Goal: Feedback & Contribution: Submit feedback/report problem

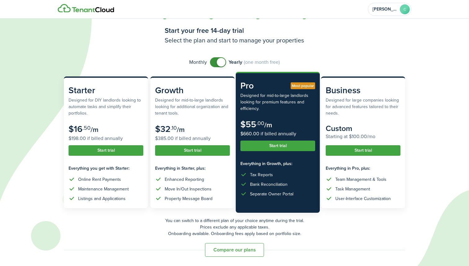
scroll to position [12, 0]
checkbox input "false"
click at [216, 62] on span at bounding box center [218, 62] width 6 height 10
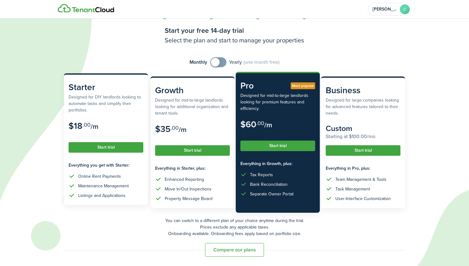
click at [92, 104] on subscription-pricing-card-description "Designed for DIY landlords looking to automate tasks and simplify their portfol…" at bounding box center [106, 104] width 75 height 20
click at [105, 122] on subscription-pricing-price "$18 .00 /m $18.00 if billed annually" at bounding box center [106, 130] width 75 height 18
click at [101, 151] on button "Start trial" at bounding box center [106, 147] width 75 height 11
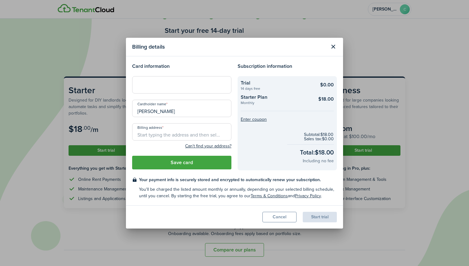
click at [171, 89] on div at bounding box center [181, 84] width 99 height 17
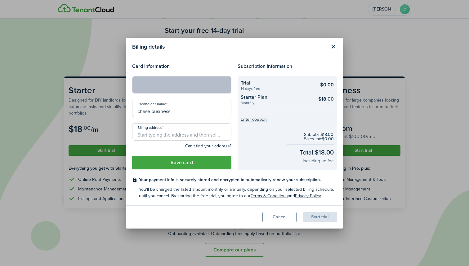
type input "chase business"
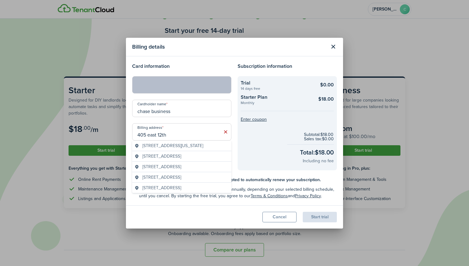
click at [180, 145] on span "[STREET_ADDRESS][US_STATE]" at bounding box center [172, 146] width 61 height 7
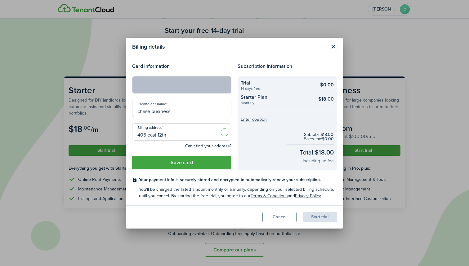
type input "[STREET_ADDRESS][US_STATE]"
click at [189, 161] on button "Save card" at bounding box center [181, 163] width 99 height 14
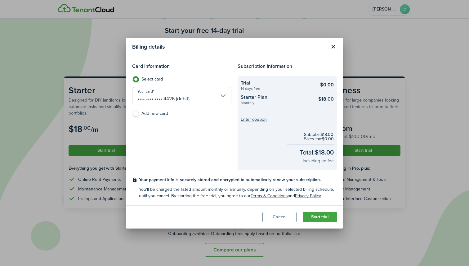
click at [314, 222] on button "Start trial" at bounding box center [320, 217] width 34 height 11
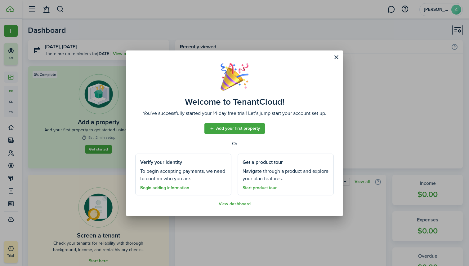
click at [219, 131] on link "Add your first property" at bounding box center [234, 128] width 60 height 11
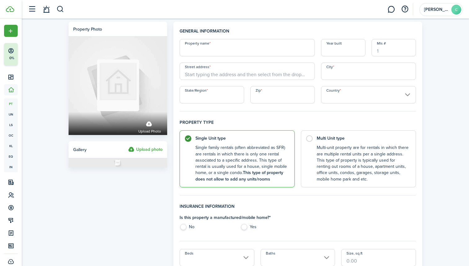
click at [203, 51] on input "Property name" at bounding box center [247, 47] width 135 height 17
type input "[STREET_ADDRESS]"
click at [220, 77] on input "Street address" at bounding box center [247, 71] width 135 height 17
click at [207, 53] on input "[STREET_ADDRESS]" at bounding box center [247, 47] width 135 height 17
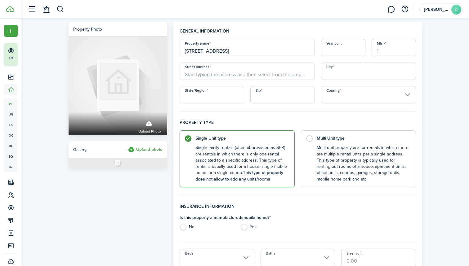
click at [207, 53] on input "[STREET_ADDRESS]" at bounding box center [247, 47] width 135 height 17
click at [207, 77] on input "Street address" at bounding box center [247, 71] width 135 height 17
paste input "[STREET_ADDRESS]"
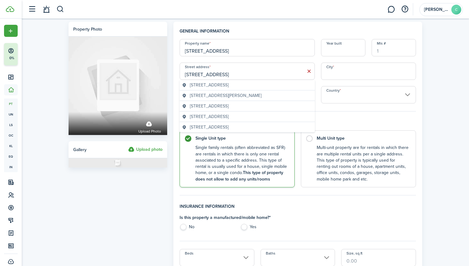
click at [229, 84] on span "[STREET_ADDRESS]" at bounding box center [209, 85] width 39 height 7
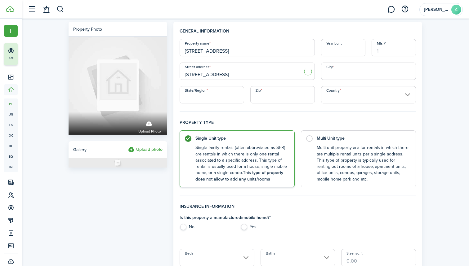
type input "[STREET_ADDRESS]"
type input "Queens"
type input "NY"
type input "11104"
type input "[GEOGRAPHIC_DATA]"
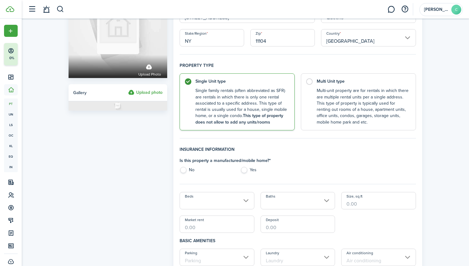
scroll to position [58, 0]
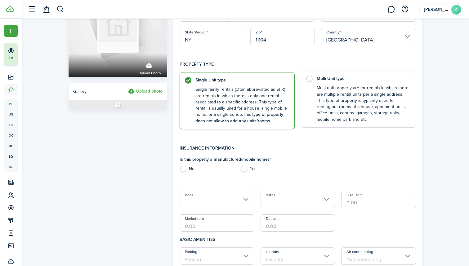
click at [311, 96] on label "Multi Unit type Multi-unit property are for rentals in which there are multiple…" at bounding box center [358, 99] width 115 height 57
radio input "false"
radio input "true"
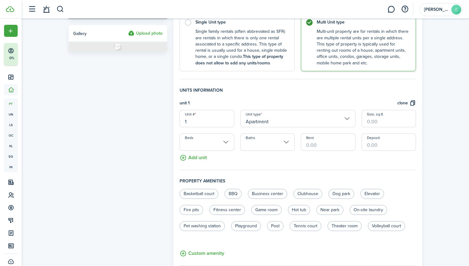
scroll to position [130, 0]
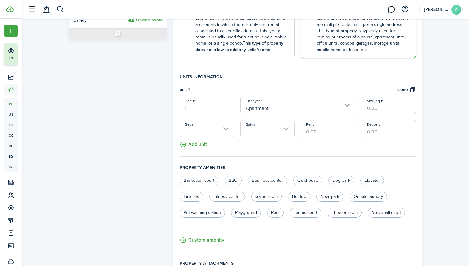
drag, startPoint x: 207, startPoint y: 103, endPoint x: 159, endPoint y: 111, distance: 48.2
click at [159, 111] on form "Property photo Upload photo Gallery Upload photo General information Property n…" at bounding box center [245, 113] width 360 height 442
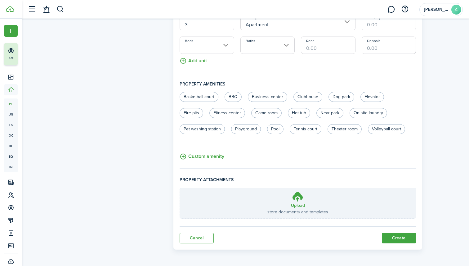
scroll to position [213, 0]
type input "3"
click at [392, 231] on div "General information Property name [STREET_ADDRESS] Year built [GEOGRAPHIC_DATA]…" at bounding box center [298, 24] width 236 height 419
click at [395, 236] on button "Create" at bounding box center [399, 238] width 34 height 11
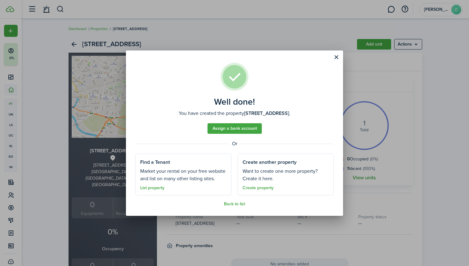
click at [236, 129] on link "Assign a bank account" at bounding box center [234, 128] width 54 height 11
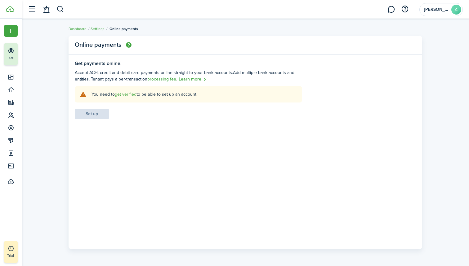
click at [123, 94] on link "get verified" at bounding box center [126, 94] width 22 height 7
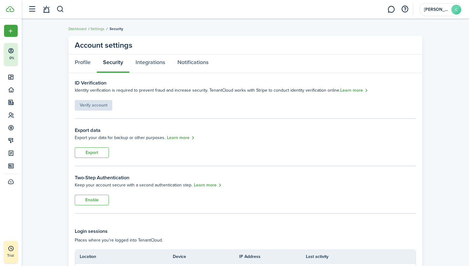
scroll to position [7, 0]
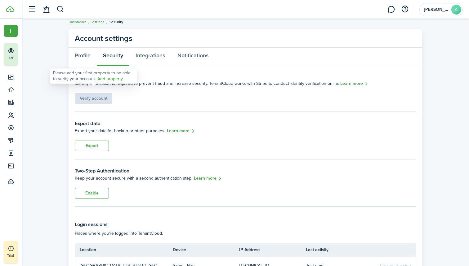
click at [96, 100] on div "Verify account" at bounding box center [94, 95] width 38 height 17
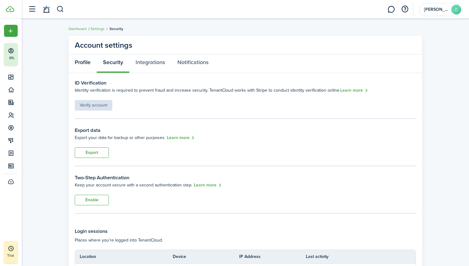
scroll to position [0, 0]
click at [85, 63] on link "Profile" at bounding box center [83, 64] width 28 height 19
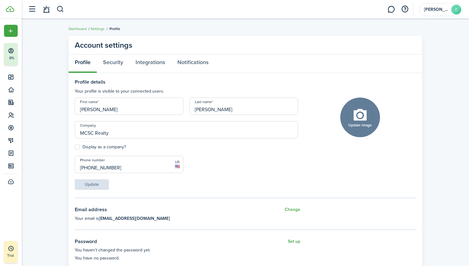
click at [75, 28] on link "Dashboard" at bounding box center [78, 29] width 18 height 6
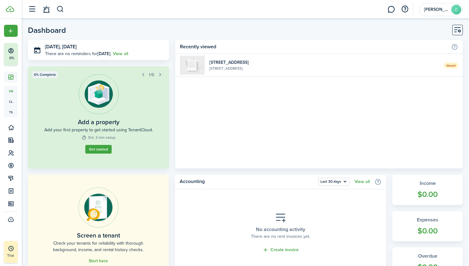
click at [272, 72] on link "Vacant [STREET_ADDRESS]" at bounding box center [318, 65] width 287 height 23
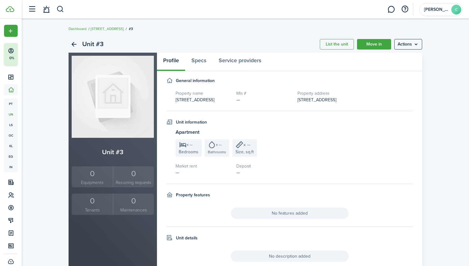
click at [405, 42] on menu-btn "Actions" at bounding box center [408, 44] width 28 height 11
click at [379, 57] on link "Edit unit" at bounding box center [395, 58] width 54 height 11
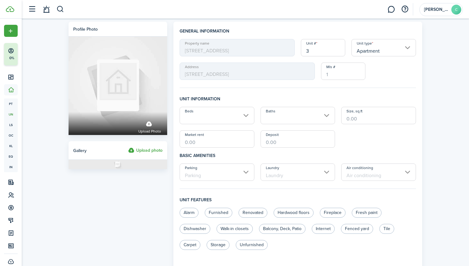
click at [203, 142] on input "Market rent" at bounding box center [217, 139] width 75 height 17
type input "$4,000.00"
click at [285, 144] on input "Deposit" at bounding box center [297, 139] width 75 height 17
type input "$4,000.00"
click at [390, 141] on div "Beds Baths Size, sq.ft Market rent $4,000.00 Deposit $4,000.00" at bounding box center [297, 127] width 242 height 41
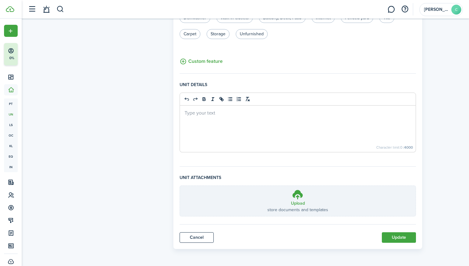
scroll to position [211, 0]
click at [394, 234] on button "Update" at bounding box center [399, 238] width 34 height 11
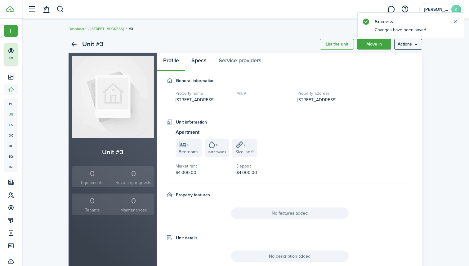
click at [201, 61] on link "Specs" at bounding box center [198, 62] width 27 height 19
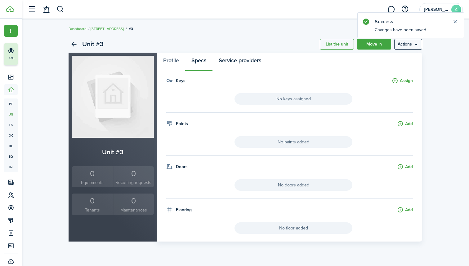
click at [229, 62] on link "Service providers" at bounding box center [239, 62] width 55 height 19
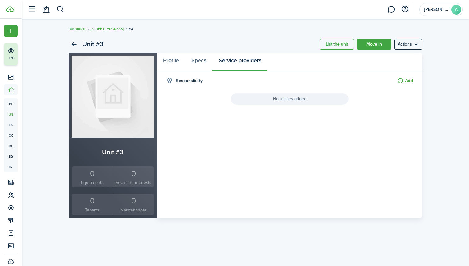
click at [414, 44] on menu-btn "Actions" at bounding box center [408, 44] width 28 height 11
click at [295, 29] on breadcrumb "Dashboard [STREET_ADDRESS]" at bounding box center [245, 26] width 353 height 14
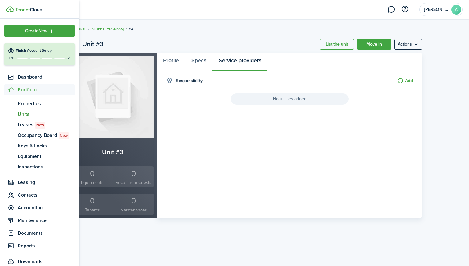
click at [25, 113] on span "Units" at bounding box center [46, 114] width 57 height 7
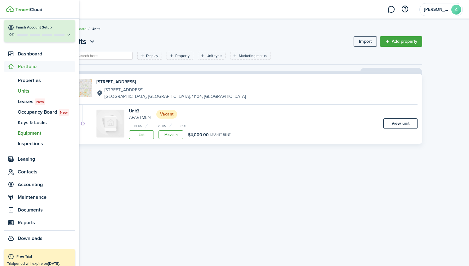
scroll to position [24, 0]
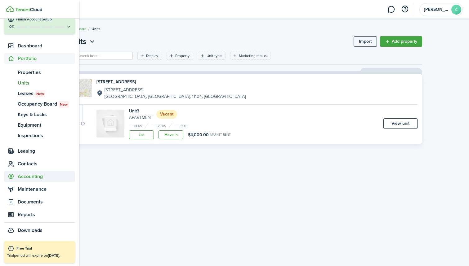
click at [28, 175] on span "Accounting" at bounding box center [46, 176] width 57 height 7
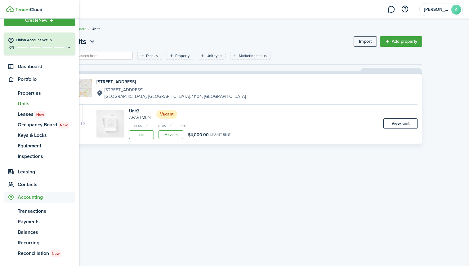
scroll to position [10, 0]
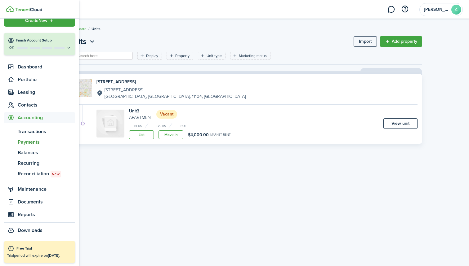
click at [32, 141] on span "Payments" at bounding box center [46, 142] width 57 height 7
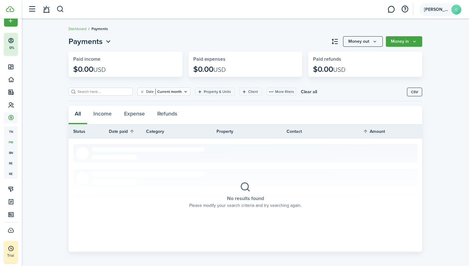
click at [433, 14] on account-user-avatar "[PERSON_NAME]" at bounding box center [440, 9] width 43 height 13
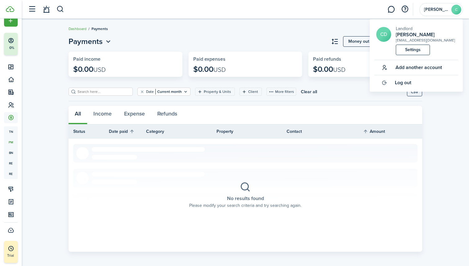
click at [413, 51] on link "Settings" at bounding box center [413, 50] width 34 height 11
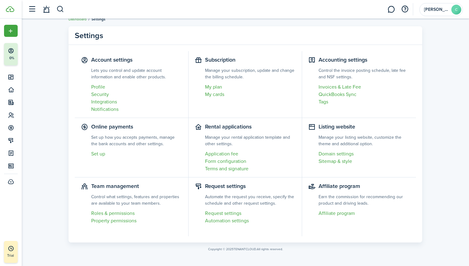
scroll to position [10, 0]
click at [101, 157] on link "Set up" at bounding box center [136, 153] width 91 height 7
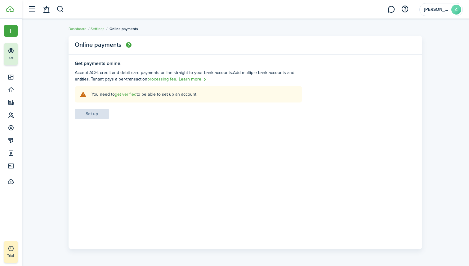
click at [123, 98] on explanation "You need to get verified to be able to set up an account." at bounding box center [188, 94] width 227 height 16
click at [116, 94] on link "get verified" at bounding box center [126, 94] width 22 height 7
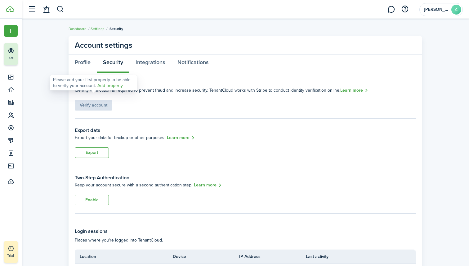
click at [93, 108] on div "Verify account" at bounding box center [94, 102] width 38 height 17
click at [99, 86] on link "Add property" at bounding box center [109, 85] width 25 height 7
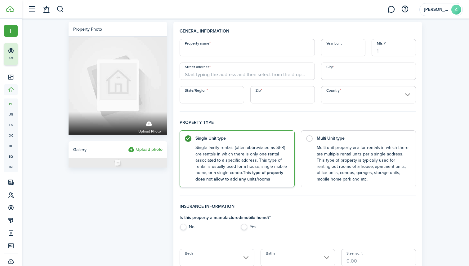
click at [195, 50] on input "Property name" at bounding box center [247, 47] width 135 height 17
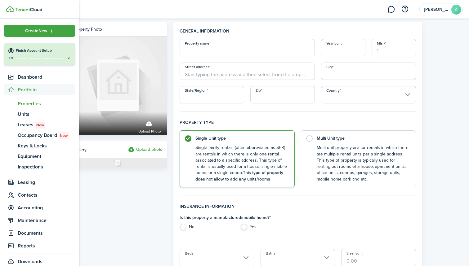
click at [58, 57] on div "0%" at bounding box center [40, 57] width 64 height 5
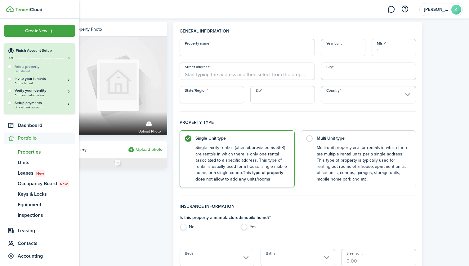
click at [19, 67] on div "Add a property Get started" at bounding box center [40, 68] width 64 height 9
click at [11, 67] on div at bounding box center [10, 67] width 4 height 4
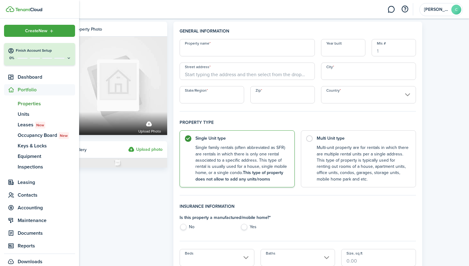
click at [27, 102] on span "Properties" at bounding box center [46, 103] width 57 height 7
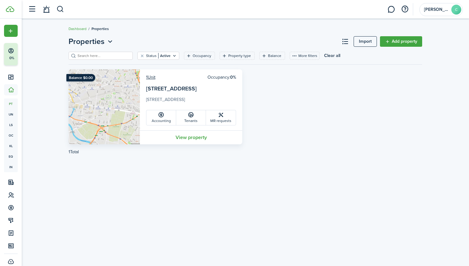
click at [185, 96] on card-description "[STREET_ADDRESS]" at bounding box center [191, 101] width 90 height 10
click at [185, 136] on link "View property" at bounding box center [191, 138] width 102 height 14
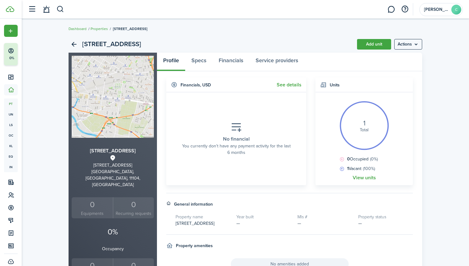
click at [409, 40] on menu-btn "Actions" at bounding box center [408, 44] width 28 height 11
click at [386, 80] on button "Delete property" at bounding box center [395, 79] width 54 height 11
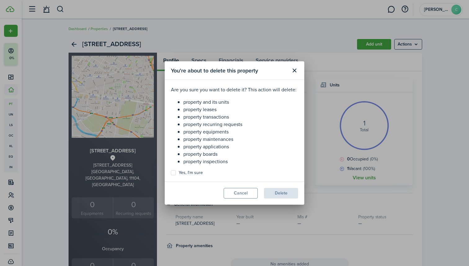
click at [174, 171] on label "Yes, I'm sure" at bounding box center [187, 173] width 32 height 5
click at [171, 173] on input "Yes, I'm sure" at bounding box center [171, 173] width 0 height 0
checkbox input "true"
click at [276, 193] on button "Delete" at bounding box center [281, 193] width 34 height 11
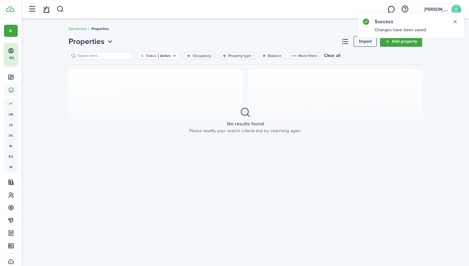
click at [401, 43] on link "Add property" at bounding box center [401, 41] width 42 height 11
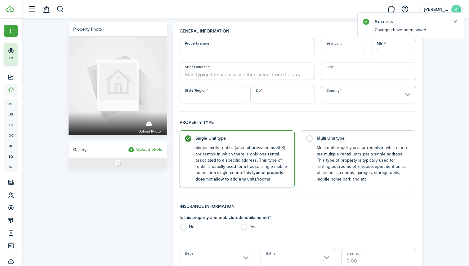
click at [215, 50] on input "Property name" at bounding box center [247, 47] width 135 height 17
type input "4317 QB"
click at [206, 74] on input "Street address" at bounding box center [247, 71] width 135 height 17
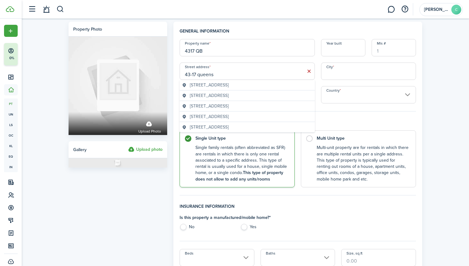
click at [226, 86] on span "[STREET_ADDRESS]" at bounding box center [209, 85] width 39 height 7
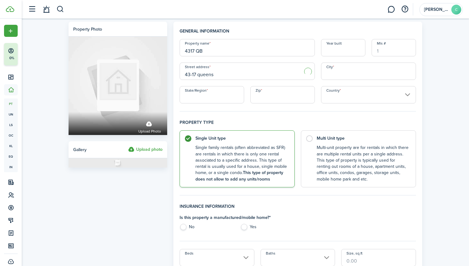
type input "[STREET_ADDRESS]"
type input "Queens"
type input "NY"
type input "11104"
type input "[GEOGRAPHIC_DATA]"
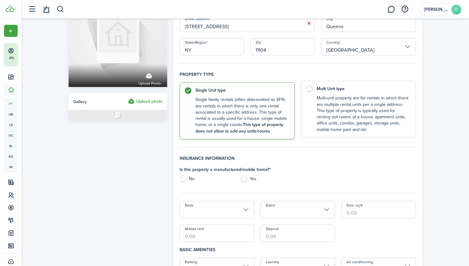
click at [330, 95] on control-radio-card-description "Multi-unit property are for rentals in which there are multiple rental units pe…" at bounding box center [363, 114] width 93 height 38
radio input "false"
radio input "true"
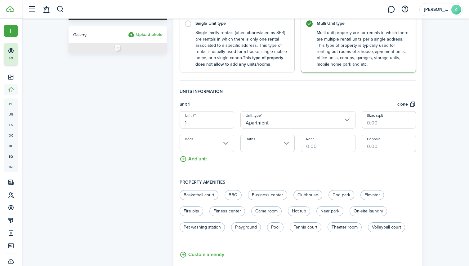
scroll to position [135, 0]
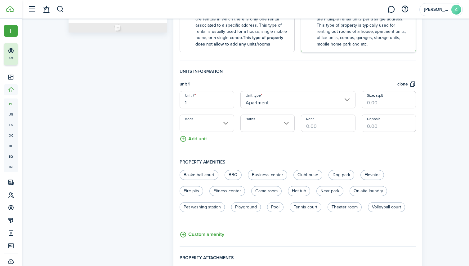
drag, startPoint x: 206, startPoint y: 105, endPoint x: 110, endPoint y: 93, distance: 96.2
click at [110, 93] on form "Property photo Upload photo Gallery Upload photo General information Property n…" at bounding box center [245, 108] width 360 height 442
click at [203, 127] on input "Beds" at bounding box center [207, 123] width 54 height 17
type input "3"
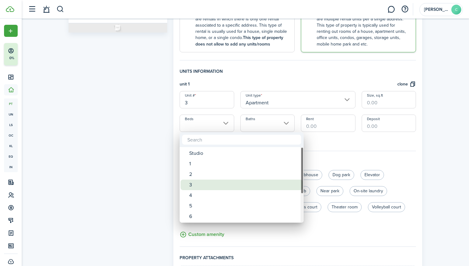
click at [197, 184] on div "3" at bounding box center [244, 185] width 110 height 11
type input "3"
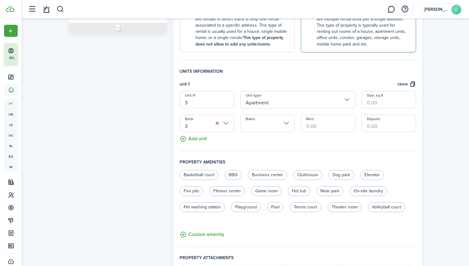
click at [267, 132] on fieldset "Units information unit 1 clone Unit # 3 Unit type Apartment Size, sq.ft Beds 3 …" at bounding box center [298, 109] width 236 height 83
click at [276, 128] on input "Baths" at bounding box center [267, 123] width 54 height 17
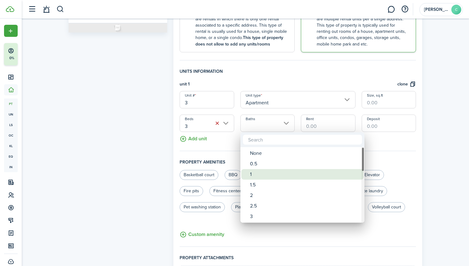
click at [255, 175] on div "1" at bounding box center [305, 174] width 110 height 11
type input "1"
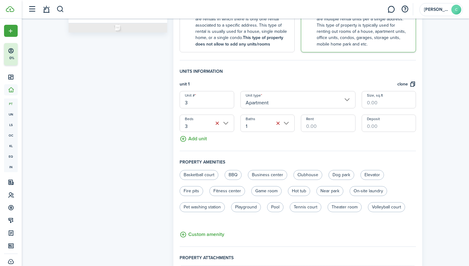
click at [318, 126] on input "Rent" at bounding box center [328, 123] width 54 height 17
type input "$4,000.00"
click at [369, 123] on input "Deposit" at bounding box center [389, 123] width 54 height 17
type input "$4,000.00"
click at [375, 150] on fieldset "Units information unit 1 clone Unit # 3 Unit type Apartment Size, sq.ft Beds 3 …" at bounding box center [298, 109] width 236 height 83
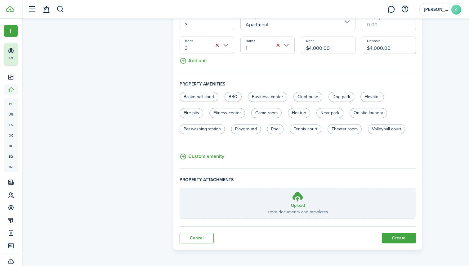
scroll to position [213, 0]
click at [389, 236] on button "Create" at bounding box center [399, 238] width 34 height 11
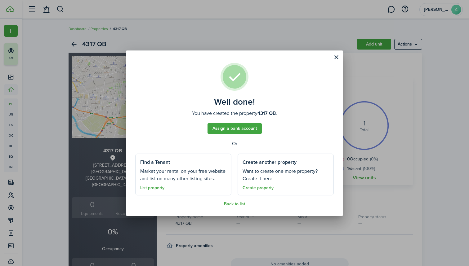
click at [214, 130] on link "Assign a bank account" at bounding box center [234, 128] width 54 height 11
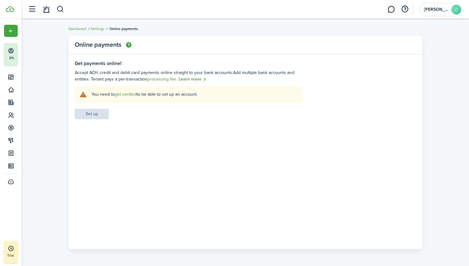
click at [128, 92] on link "get verified" at bounding box center [126, 94] width 22 height 7
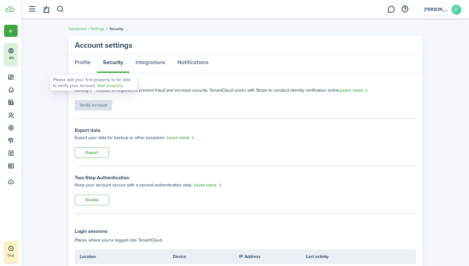
click at [101, 103] on div "Verify account" at bounding box center [94, 102] width 38 height 17
click at [107, 84] on link "Add property" at bounding box center [109, 85] width 25 height 7
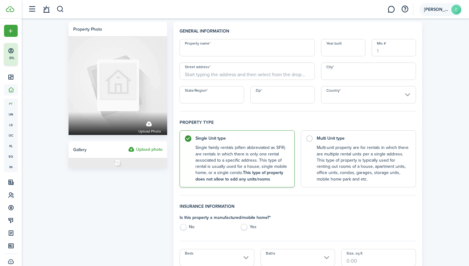
click at [435, 10] on span "[PERSON_NAME]" at bounding box center [436, 9] width 25 height 4
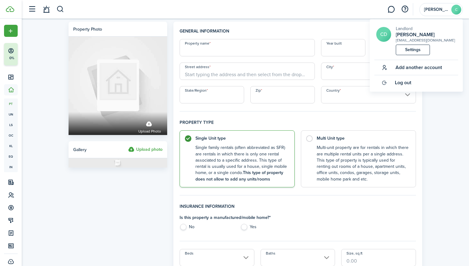
click at [406, 38] on div "[EMAIL_ADDRESS][DOMAIN_NAME]" at bounding box center [425, 41] width 59 height 6
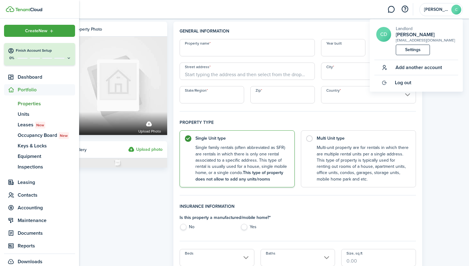
click at [21, 103] on span "Properties" at bounding box center [46, 103] width 57 height 7
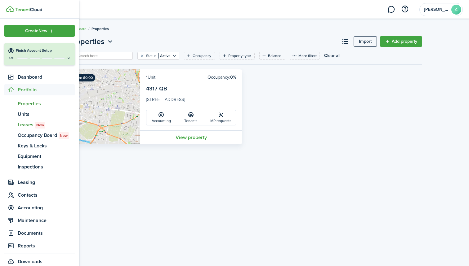
click at [32, 127] on span "Leases New" at bounding box center [46, 124] width 57 height 7
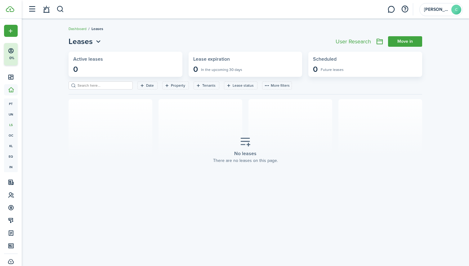
click at [101, 66] on widget-stats "Active leases 0" at bounding box center [126, 64] width 114 height 25
click at [246, 153] on placeholder-title "No leases" at bounding box center [245, 153] width 22 height 7
click at [251, 173] on section "No leases There are no leases on this page." at bounding box center [245, 150] width 353 height 102
click at [401, 40] on link "Move in" at bounding box center [405, 41] width 34 height 11
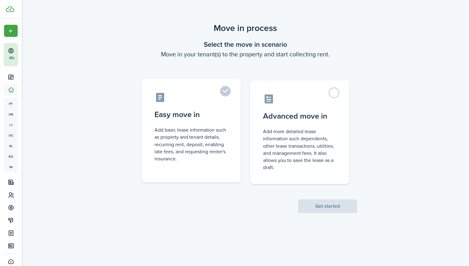
click at [201, 104] on label "Easy move in Add basic lease information such as property and tenant details, r…" at bounding box center [190, 131] width 99 height 104
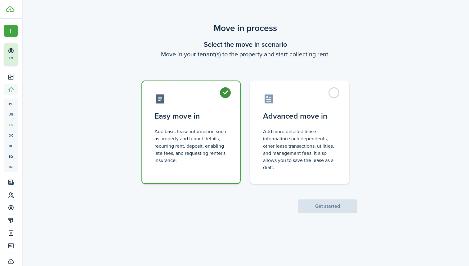
radio input "true"
click at [318, 212] on button "Get started" at bounding box center [327, 207] width 59 height 14
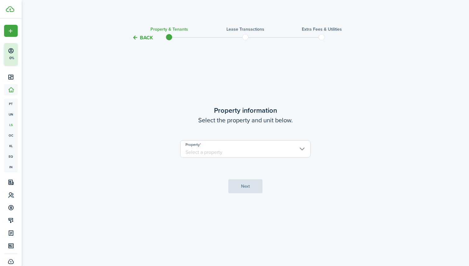
click at [214, 154] on input "Property" at bounding box center [245, 148] width 130 height 17
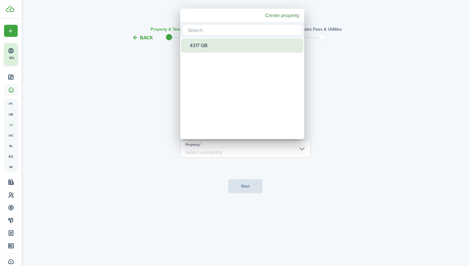
click at [199, 45] on div "4317 QB" at bounding box center [245, 45] width 110 height 14
type input "4317 QB"
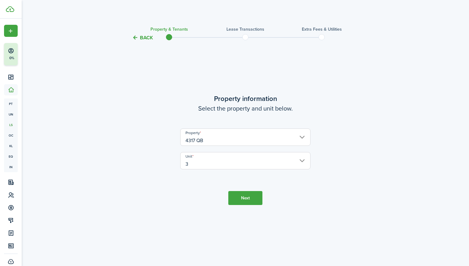
click at [253, 196] on button "Next" at bounding box center [245, 198] width 34 height 14
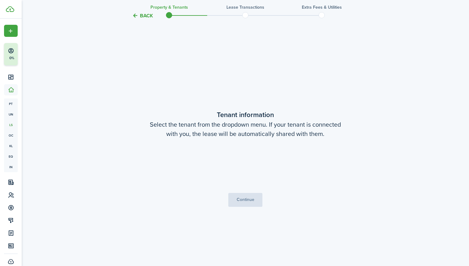
scroll to position [225, 0]
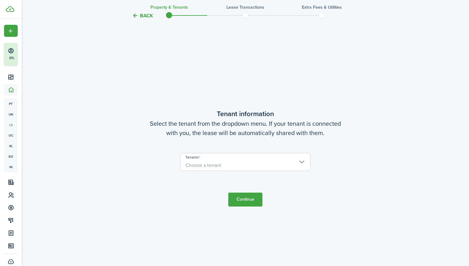
click at [226, 166] on span "Choose a tenant" at bounding box center [245, 165] width 130 height 11
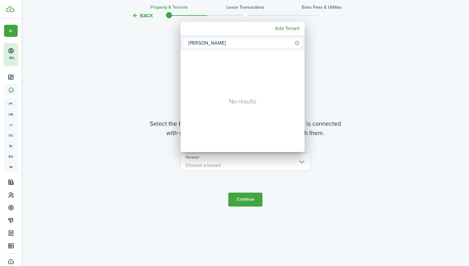
type input "[PERSON_NAME]"
click at [259, 78] on div "No results" at bounding box center [242, 102] width 124 height 102
click at [285, 30] on mbsc-button "Add Tenant" at bounding box center [287, 28] width 30 height 11
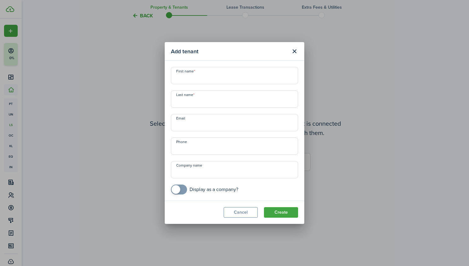
click at [206, 77] on input "First name" at bounding box center [234, 75] width 127 height 17
type input "[PERSON_NAME]"
click at [204, 102] on input "Last name" at bounding box center [234, 99] width 127 height 17
type input "[PERSON_NAME]"
click at [208, 124] on input "Email" at bounding box center [234, 122] width 127 height 17
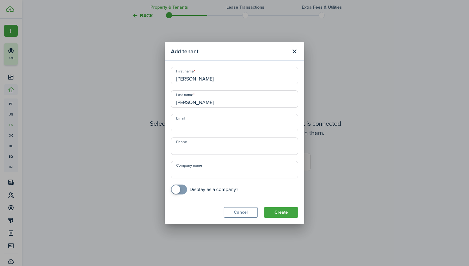
paste input "[EMAIL_ADDRESS][DOMAIN_NAME]"
type input "[EMAIL_ADDRESS][DOMAIN_NAME]"
click at [283, 213] on button "Create" at bounding box center [281, 212] width 34 height 11
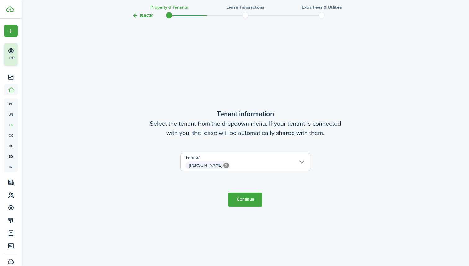
click at [241, 201] on button "Continue" at bounding box center [245, 200] width 34 height 14
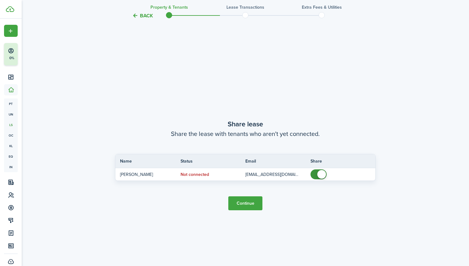
scroll to position [491, 0]
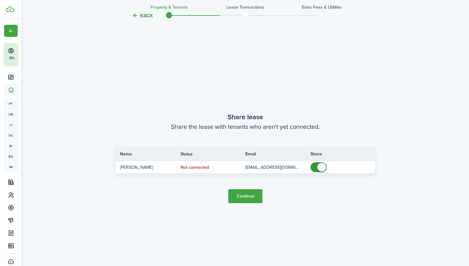
click at [242, 195] on button "Continue" at bounding box center [245, 196] width 34 height 14
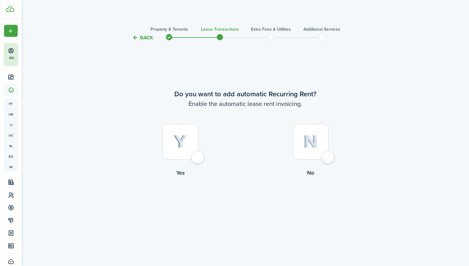
click at [193, 156] on div at bounding box center [180, 142] width 36 height 36
radio input "true"
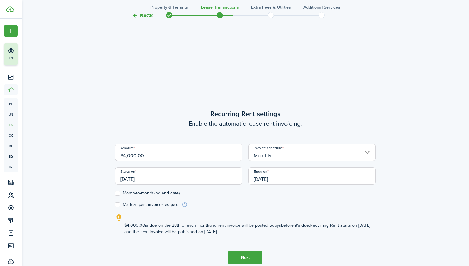
scroll to position [225, 0]
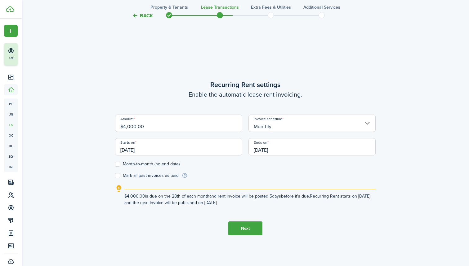
click at [168, 150] on input "[DATE]" at bounding box center [178, 146] width 127 height 17
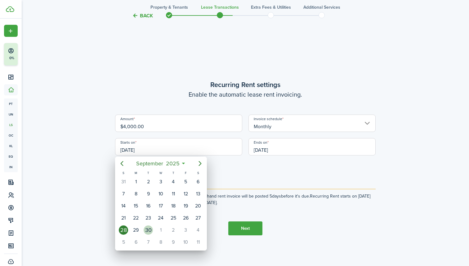
click at [149, 229] on div "30" at bounding box center [148, 230] width 9 height 9
type input "[DATE]"
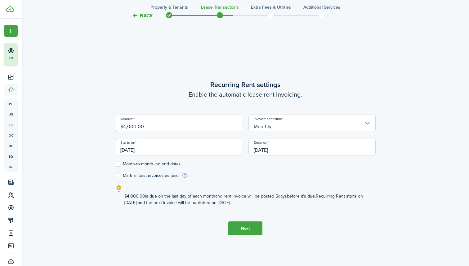
click at [291, 150] on input "[DATE]" at bounding box center [311, 146] width 127 height 17
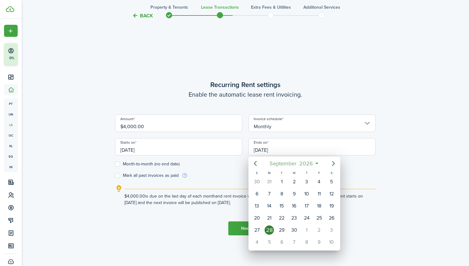
click at [316, 163] on mbsc-button "[DATE]" at bounding box center [290, 163] width 51 height 11
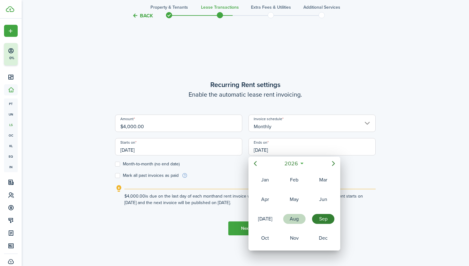
click at [294, 220] on div "Aug" at bounding box center [294, 219] width 22 height 10
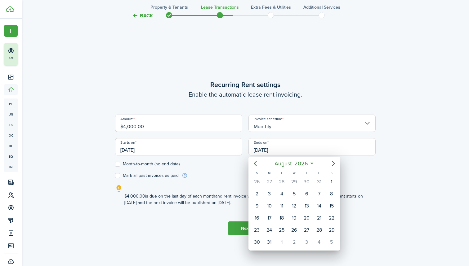
click at [312, 165] on icon at bounding box center [312, 164] width 7 height 6
click at [329, 181] on div "1" at bounding box center [331, 181] width 9 height 9
type input "[DATE]"
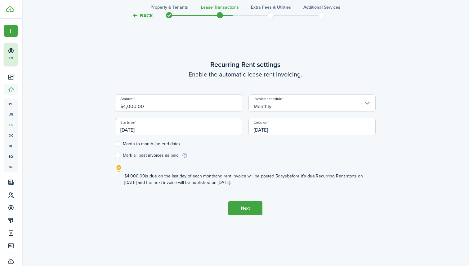
scroll to position [249, 0]
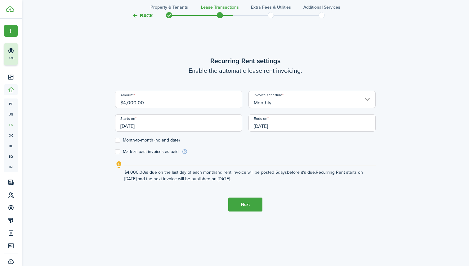
click at [241, 202] on button "Next" at bounding box center [245, 205] width 34 height 14
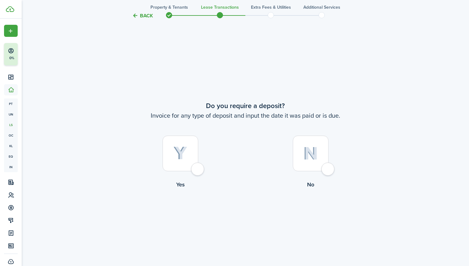
scroll to position [491, 0]
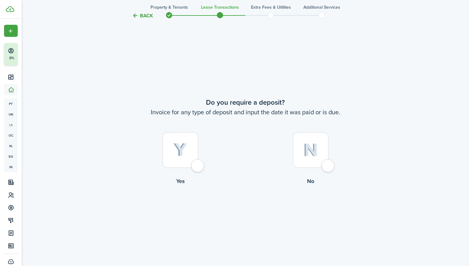
click at [198, 164] on div at bounding box center [180, 150] width 36 height 36
radio input "true"
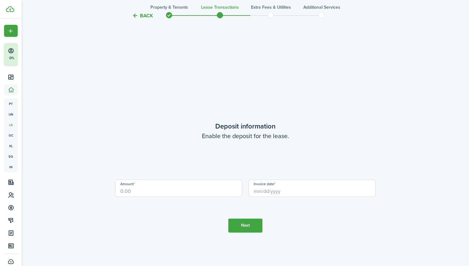
scroll to position [757, 0]
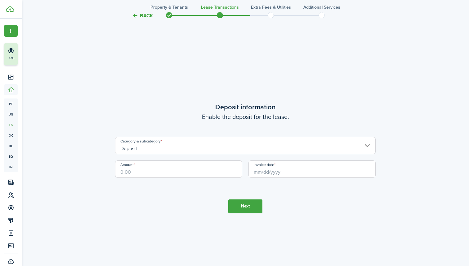
click at [164, 171] on input "Amount" at bounding box center [178, 169] width 127 height 17
click at [299, 173] on input "Invoice date" at bounding box center [311, 169] width 127 height 17
type input "$4,000.00"
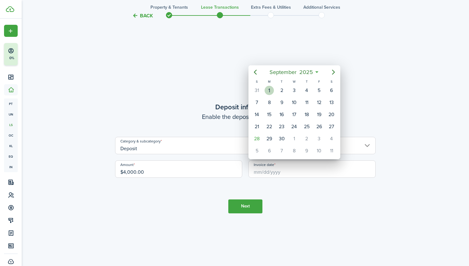
click at [269, 91] on div "1" at bounding box center [268, 90] width 9 height 9
type input "[DATE]"
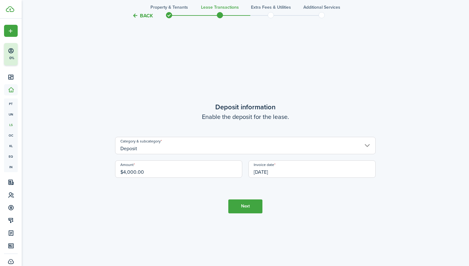
click at [258, 167] on input "[DATE]" at bounding box center [311, 169] width 127 height 17
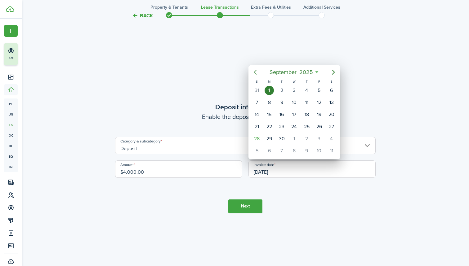
click at [254, 69] on icon "Previous page" at bounding box center [254, 72] width 7 height 7
click at [268, 152] on div "1" at bounding box center [268, 150] width 9 height 9
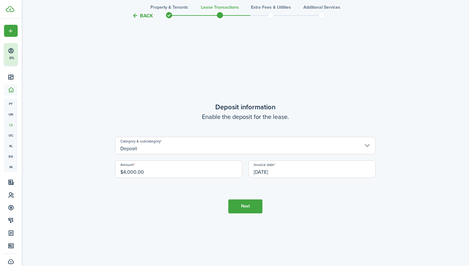
click at [244, 206] on button "Next" at bounding box center [245, 207] width 34 height 14
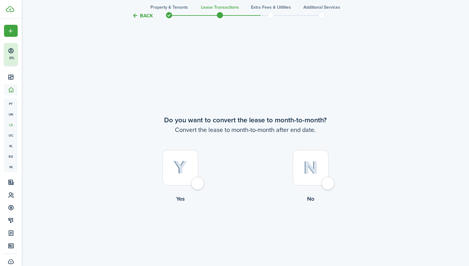
scroll to position [1024, 0]
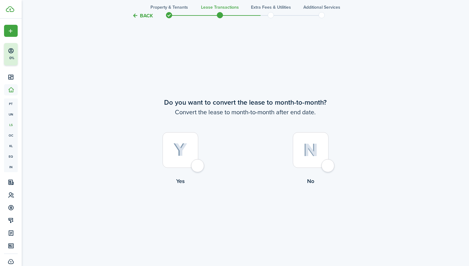
click at [321, 163] on div at bounding box center [311, 150] width 36 height 36
radio input "true"
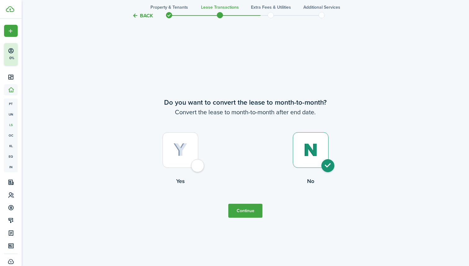
click at [247, 215] on button "Continue" at bounding box center [245, 211] width 34 height 14
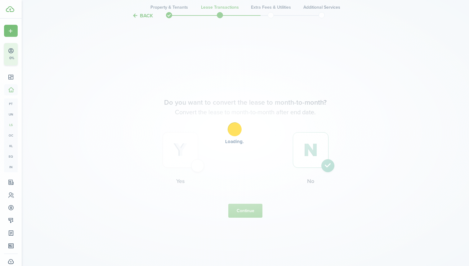
scroll to position [0, 0]
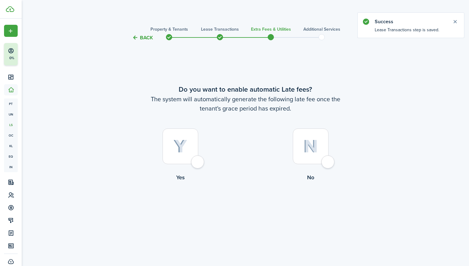
click at [184, 160] on div at bounding box center [180, 147] width 36 height 36
radio input "true"
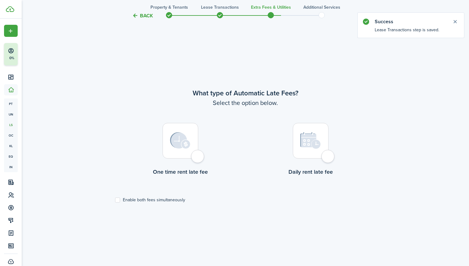
scroll to position [225, 0]
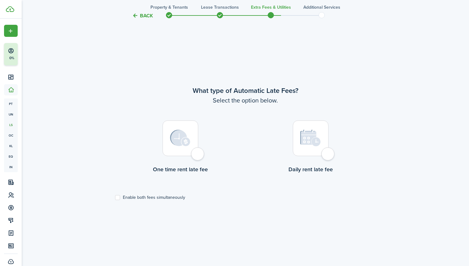
click at [198, 156] on div at bounding box center [180, 139] width 36 height 36
radio input "true"
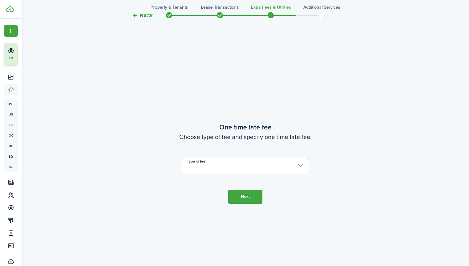
scroll to position [491, 0]
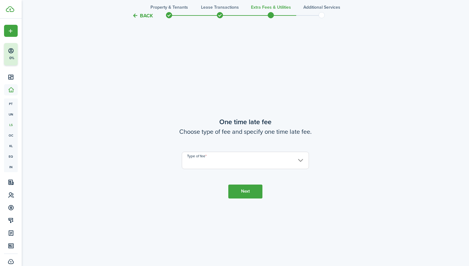
click at [211, 160] on input "Type of fee" at bounding box center [245, 160] width 127 height 17
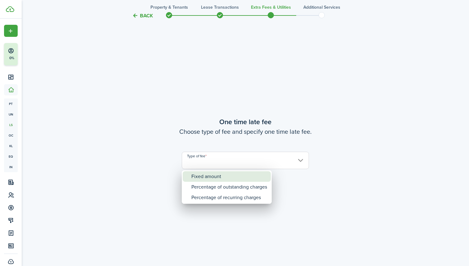
click at [211, 178] on div "Fixed amount" at bounding box center [229, 176] width 76 height 11
type input "Fixed amount"
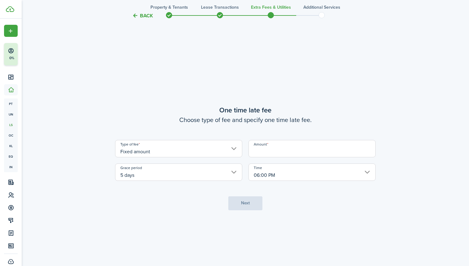
click at [268, 152] on input "Amount" at bounding box center [311, 148] width 127 height 17
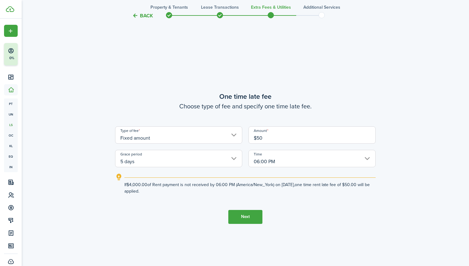
type input "$50.00"
click at [249, 217] on button "Next" at bounding box center [245, 217] width 34 height 14
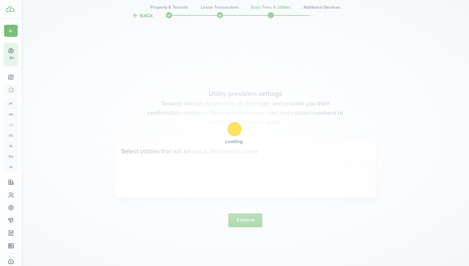
scroll to position [757, 0]
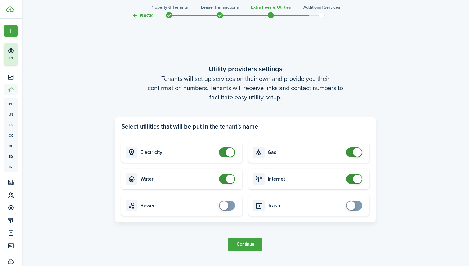
checkbox input "false"
click at [224, 149] on span at bounding box center [227, 153] width 6 height 10
checkbox input "false"
click at [229, 178] on span at bounding box center [230, 179] width 9 height 9
checkbox input "false"
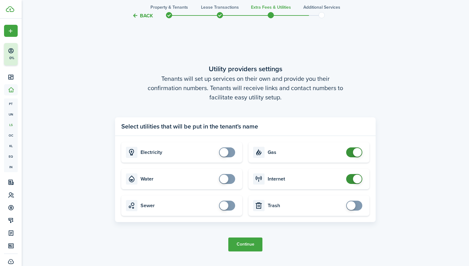
click at [354, 152] on span at bounding box center [357, 152] width 9 height 9
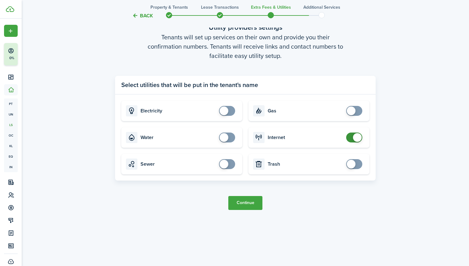
scroll to position [799, 0]
click at [245, 202] on button "Continue" at bounding box center [245, 203] width 34 height 14
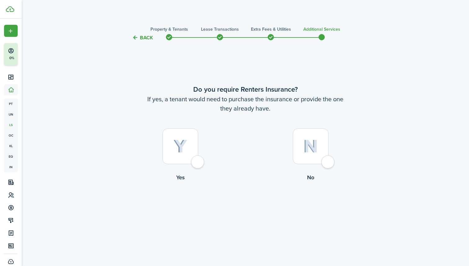
scroll to position [0, 0]
click at [320, 162] on div at bounding box center [311, 147] width 36 height 36
radio input "true"
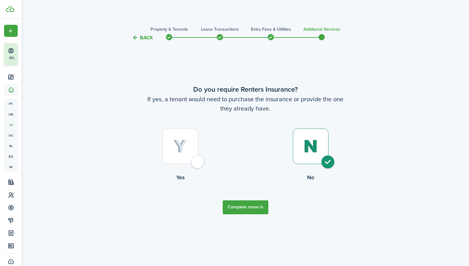
click at [245, 210] on button "Complete move in" at bounding box center [246, 208] width 46 height 14
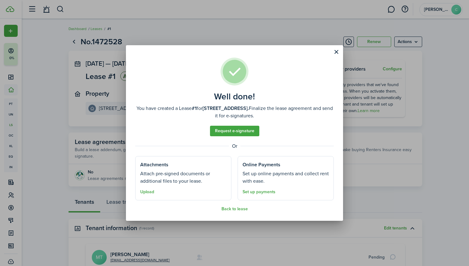
click at [251, 193] on link "Set up payments" at bounding box center [258, 192] width 33 height 5
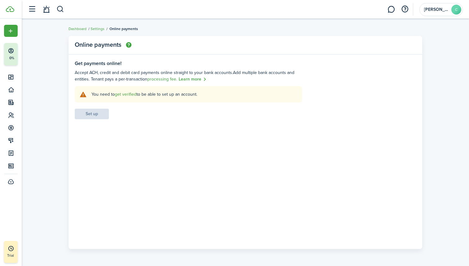
click at [131, 95] on link "get verified" at bounding box center [126, 94] width 22 height 7
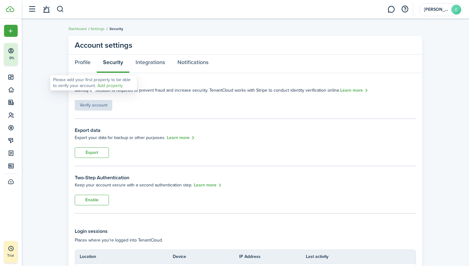
click at [105, 104] on div "Verify account" at bounding box center [94, 102] width 38 height 17
click at [105, 87] on link "Add property" at bounding box center [109, 85] width 25 height 7
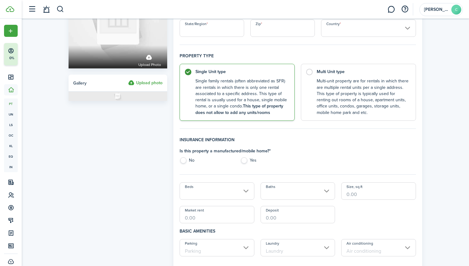
scroll to position [72, 0]
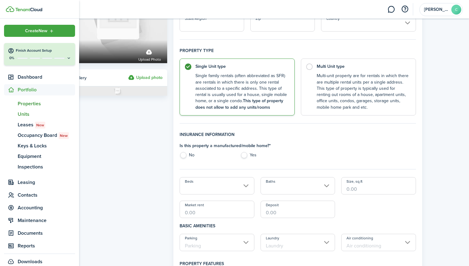
click at [24, 111] on span "Units" at bounding box center [46, 114] width 57 height 7
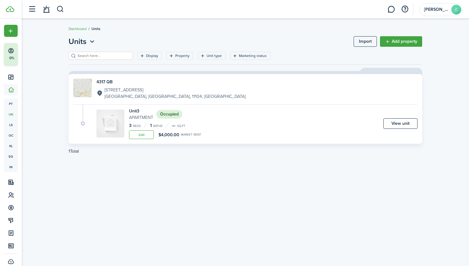
click at [396, 124] on link "View unit" at bounding box center [400, 123] width 34 height 11
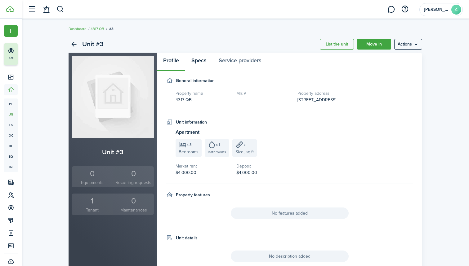
click at [206, 61] on link "Specs" at bounding box center [198, 62] width 27 height 19
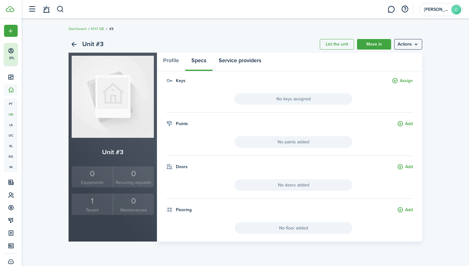
click at [241, 60] on link "Service providers" at bounding box center [239, 62] width 55 height 19
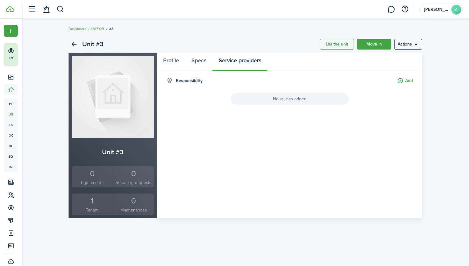
click at [402, 81] on button "Add" at bounding box center [405, 81] width 16 height 7
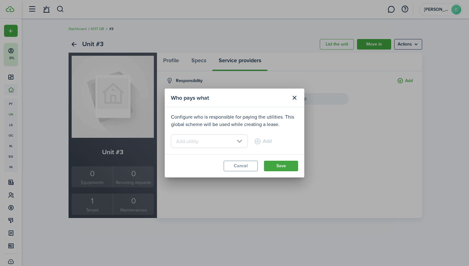
click at [241, 137] on input "text" at bounding box center [209, 142] width 77 height 14
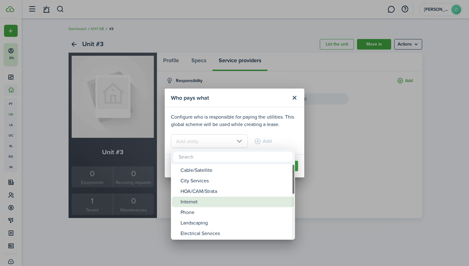
click at [195, 204] on div "Internet" at bounding box center [235, 202] width 110 height 11
type input "Internet"
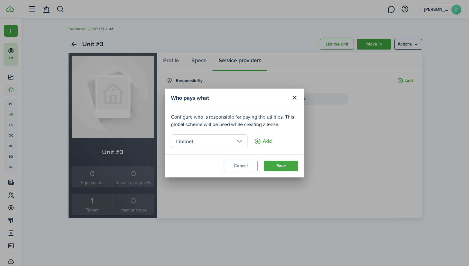
click at [282, 163] on button "Save" at bounding box center [281, 166] width 34 height 11
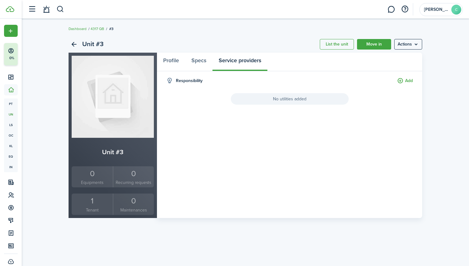
click at [397, 45] on menu-btn "Actions" at bounding box center [408, 44] width 28 height 11
click at [290, 105] on panel-main-body "Responsibility Add No utilities added" at bounding box center [289, 148] width 265 height 141
click at [164, 65] on link "Profile" at bounding box center [171, 62] width 28 height 19
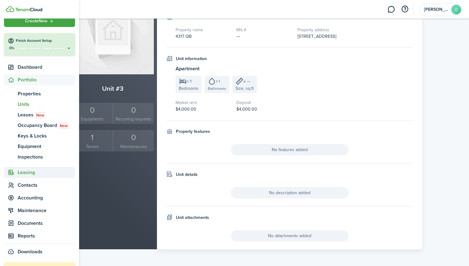
scroll to position [17, 0]
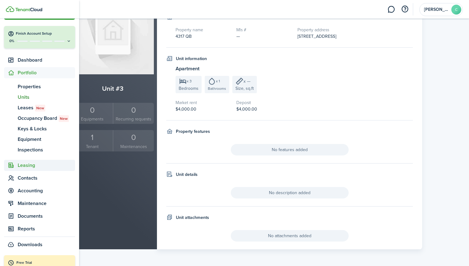
click at [25, 166] on span "Leasing" at bounding box center [46, 165] width 57 height 7
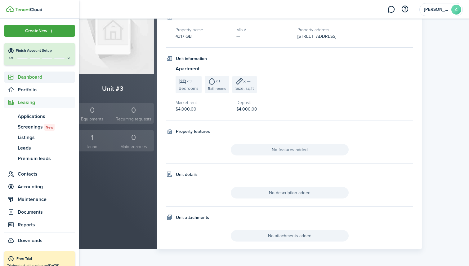
scroll to position [0, 0]
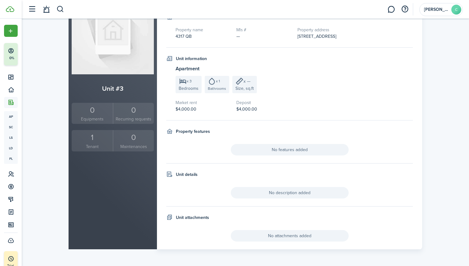
click at [267, 82] on div "x 3 Bedrooms x 1 Bathrooms x — Size, sq.ft" at bounding box center [293, 84] width 237 height 17
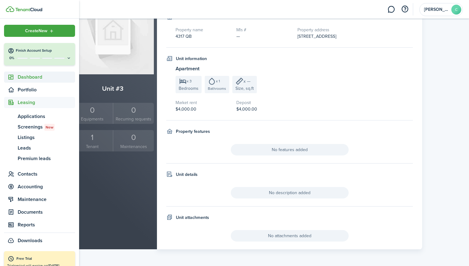
click at [13, 76] on icon at bounding box center [11, 77] width 7 height 6
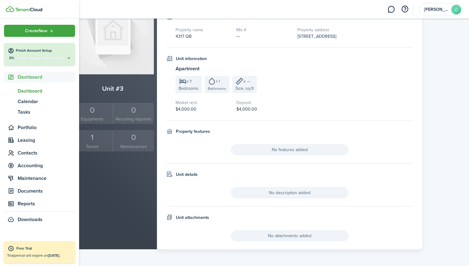
click at [23, 95] on span "Dashboard" at bounding box center [46, 90] width 57 height 7
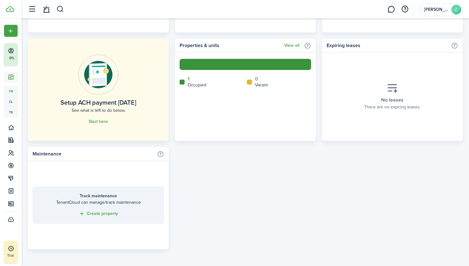
scroll to position [354, 0]
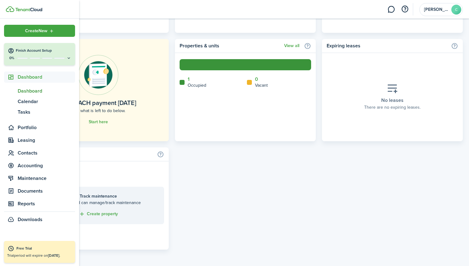
click at [25, 250] on div "Free Trial" at bounding box center [43, 249] width 55 height 6
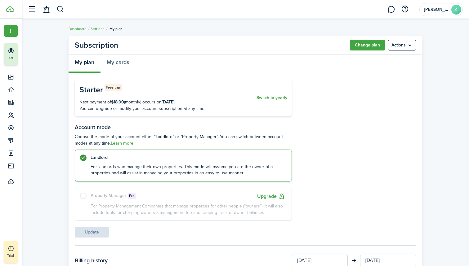
click at [372, 40] on button "Change plan" at bounding box center [367, 45] width 35 height 11
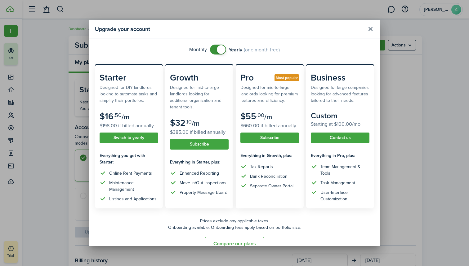
checkbox input "false"
click at [215, 50] on span at bounding box center [218, 50] width 6 height 10
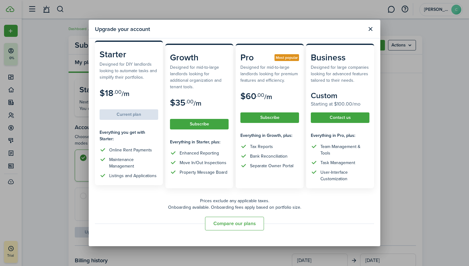
scroll to position [20, 0]
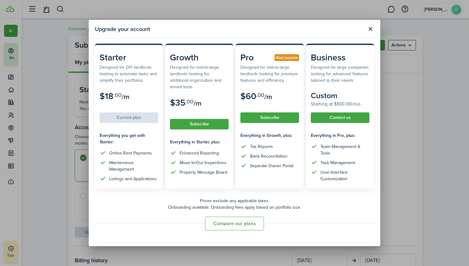
click at [368, 31] on button "Close modal" at bounding box center [370, 29] width 11 height 11
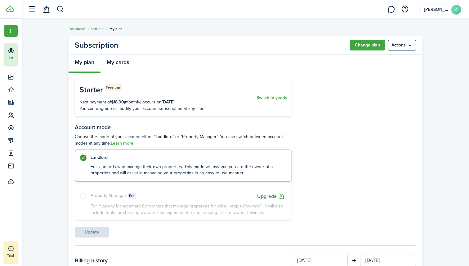
scroll to position [0, 0]
click at [121, 63] on link "My cards" at bounding box center [117, 64] width 35 height 19
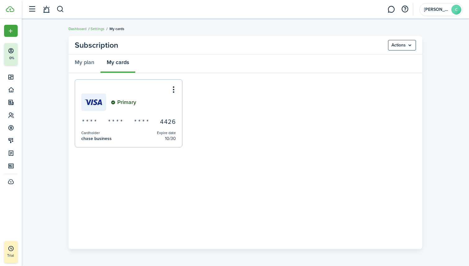
click at [75, 28] on link "Dashboard" at bounding box center [78, 29] width 18 height 6
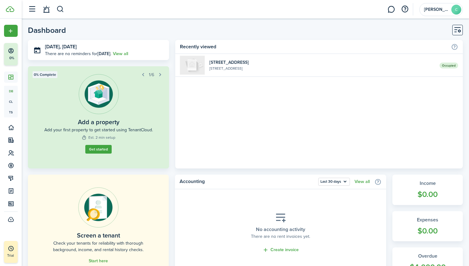
click at [247, 77] on home-widget-body "Occupied [STREET_ADDRESS]" at bounding box center [318, 111] width 287 height 115
click at [95, 152] on link "Get started" at bounding box center [98, 149] width 26 height 9
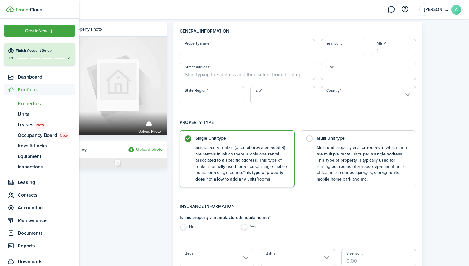
click at [5, 9] on sidebar-logo at bounding box center [39, 9] width 79 height 19
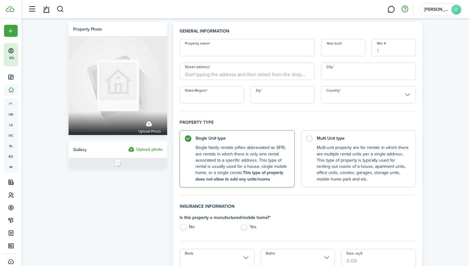
click at [403, 8] on button "button" at bounding box center [404, 9] width 11 height 11
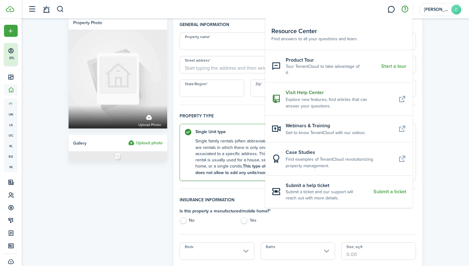
scroll to position [12, 0]
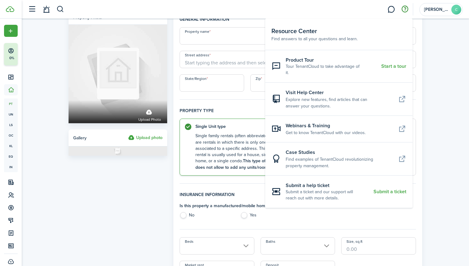
click at [391, 189] on resource-center-item-link "Submit a ticket" at bounding box center [389, 192] width 33 height 6
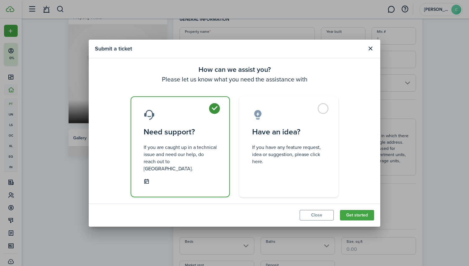
click at [353, 210] on button "Get started" at bounding box center [357, 215] width 34 height 11
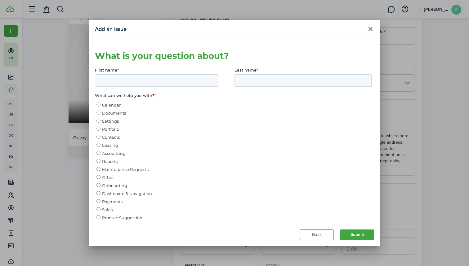
scroll to position [0, 0]
click at [121, 81] on input "First name *" at bounding box center [156, 80] width 123 height 12
type input "[PERSON_NAME]"
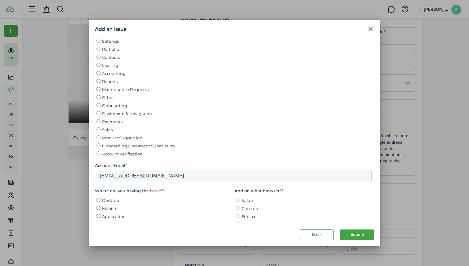
scroll to position [79, 0]
type input "[PERSON_NAME]"
click at [103, 153] on span "Account Verification" at bounding box center [122, 155] width 41 height 5
click at [100, 153] on input "Account Verification" at bounding box center [98, 155] width 4 height 4
radio input "true"
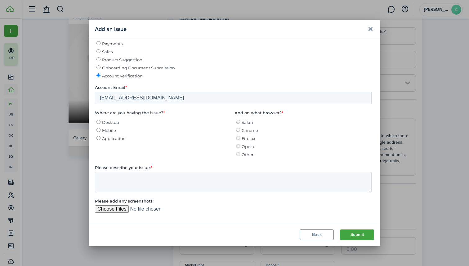
scroll to position [158, 0]
click at [104, 120] on span "Desktop" at bounding box center [110, 122] width 17 height 5
click at [100, 120] on input "Desktop" at bounding box center [98, 122] width 4 height 4
radio input "true"
click at [242, 120] on span "Safari" at bounding box center [247, 122] width 11 height 5
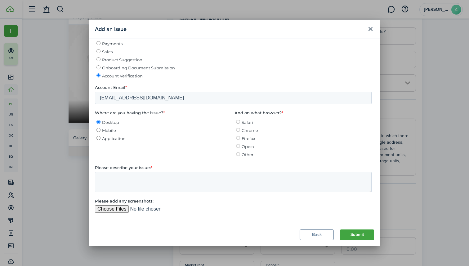
click at [240, 120] on input "Safari" at bounding box center [238, 122] width 4 height 4
radio input "true"
click at [151, 176] on textarea "Please describe your issue: *" at bounding box center [233, 182] width 277 height 20
type textarea "I cant add my bank account"
click at [357, 235] on button "Submit" at bounding box center [357, 235] width 34 height 11
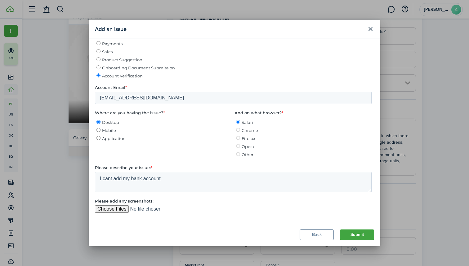
scroll to position [0, 0]
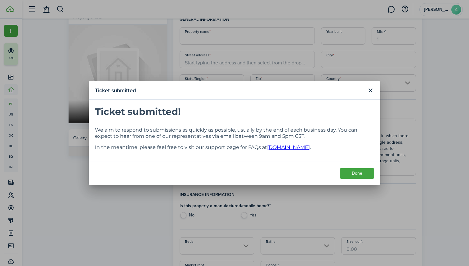
click at [353, 175] on button "Done" at bounding box center [357, 173] width 34 height 11
